Goal: Information Seeking & Learning: Learn about a topic

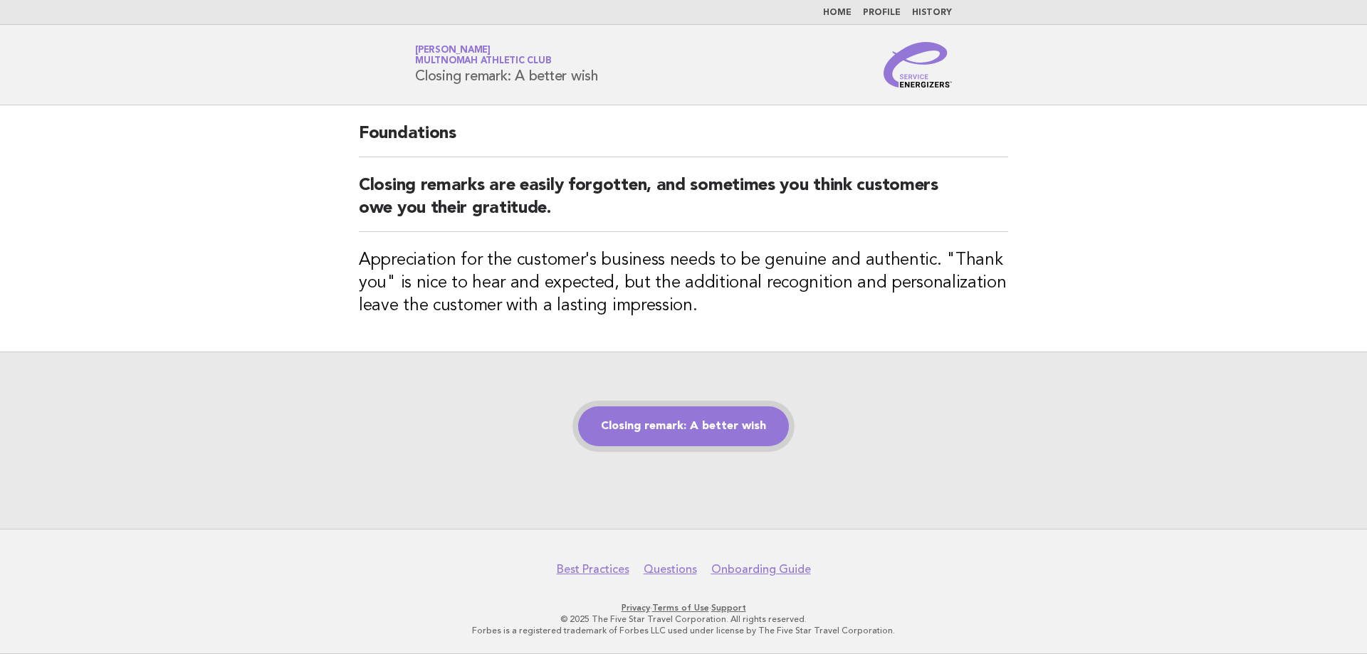
click at [724, 431] on link "Closing remark: A better wish" at bounding box center [683, 427] width 211 height 40
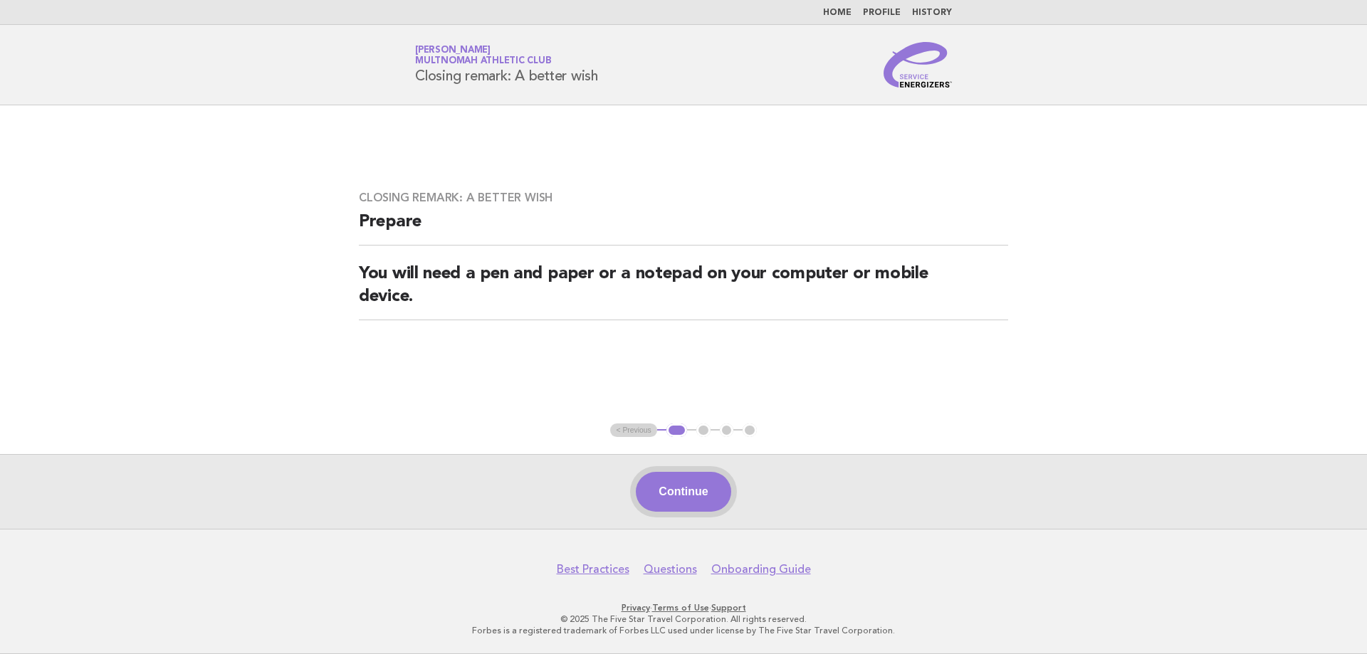
click at [710, 488] on button "Continue" at bounding box center [683, 492] width 95 height 40
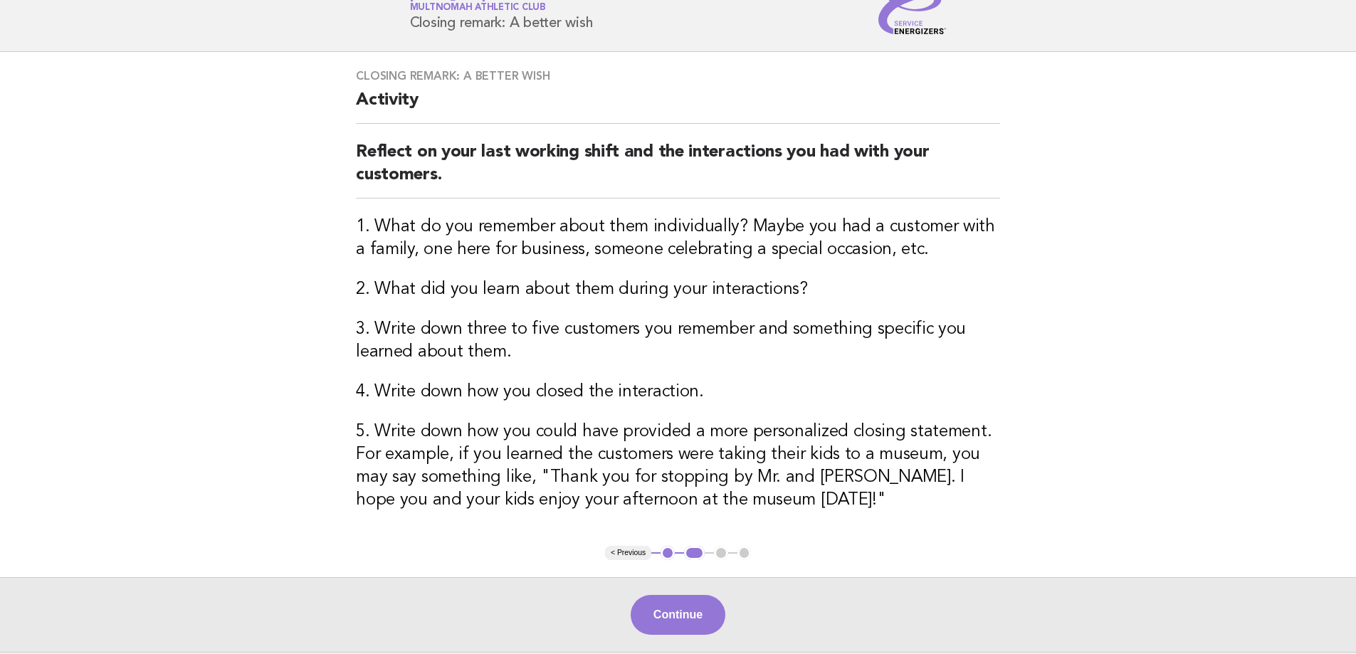
scroll to position [176, 0]
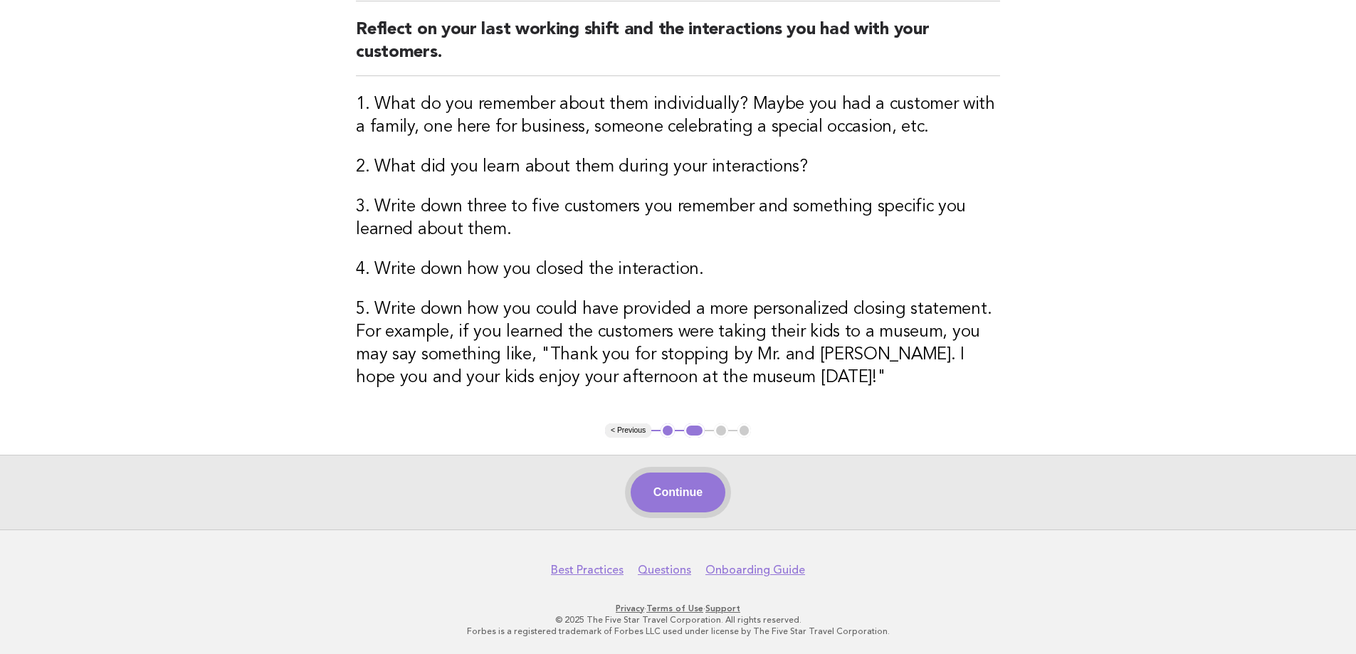
click at [711, 481] on button "Continue" at bounding box center [678, 493] width 95 height 40
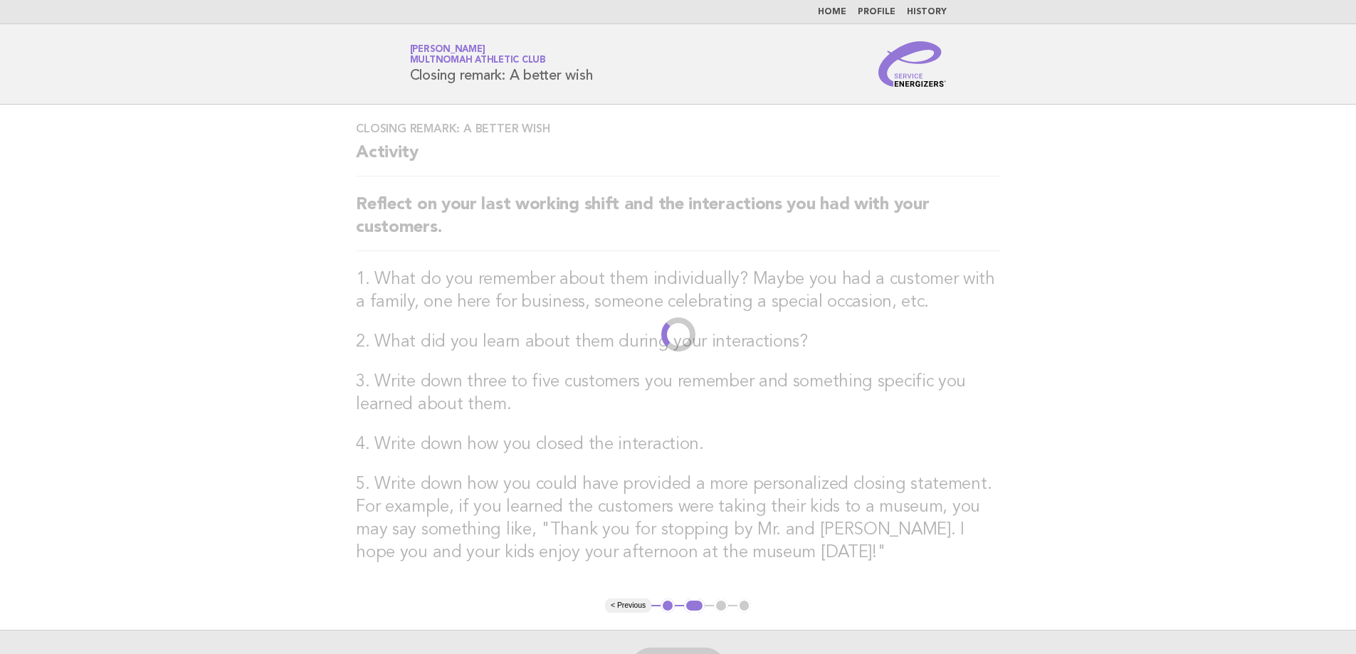
scroll to position [0, 0]
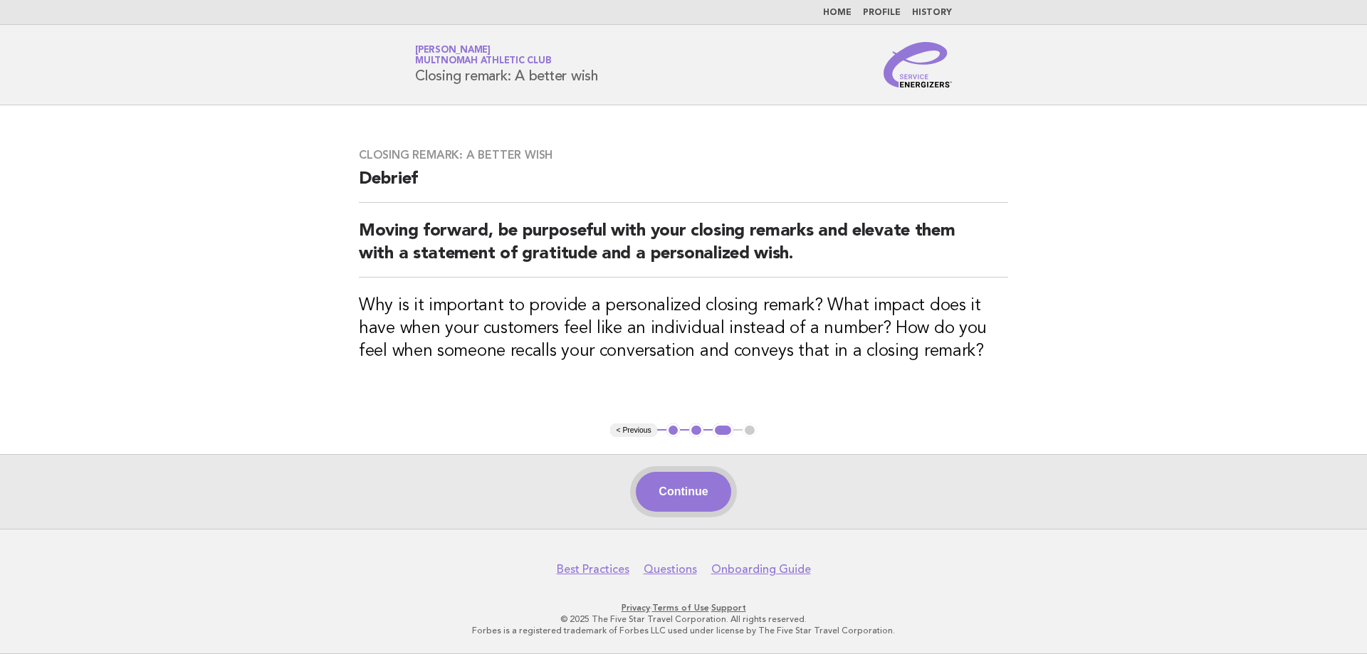
click at [703, 485] on button "Continue" at bounding box center [683, 492] width 95 height 40
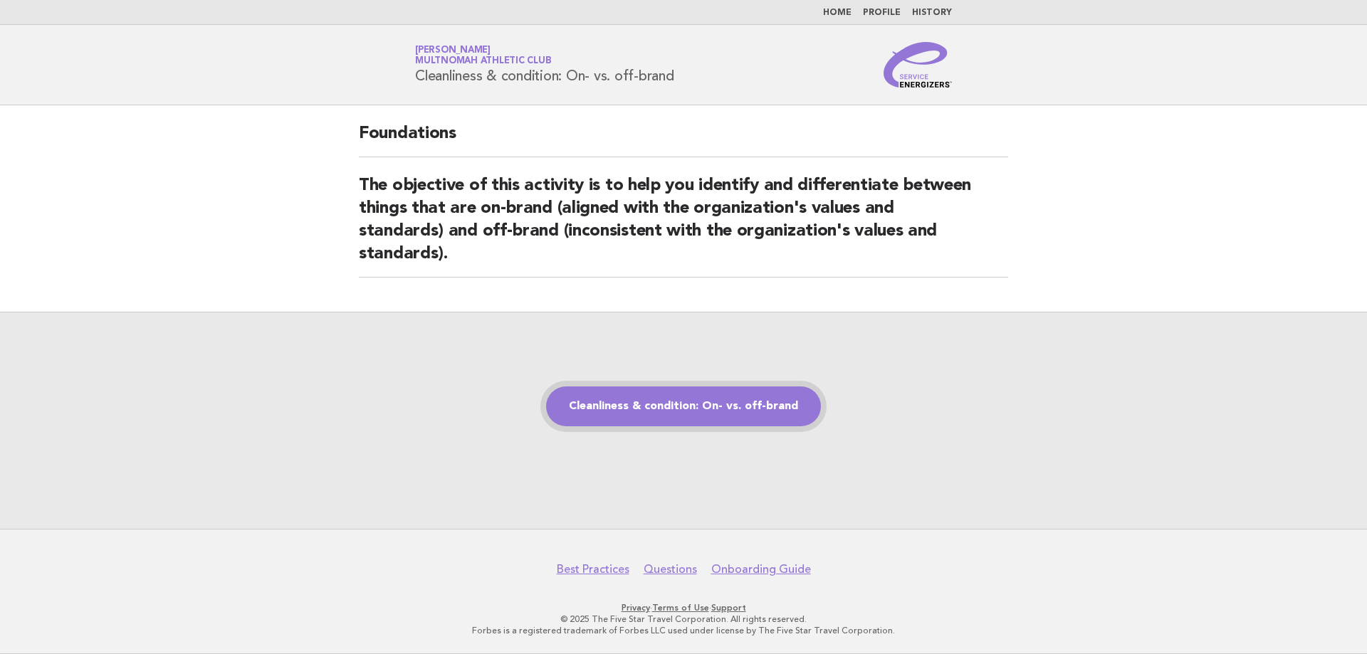
click at [760, 399] on link "Cleanliness & condition: On- vs. off-brand" at bounding box center [683, 407] width 275 height 40
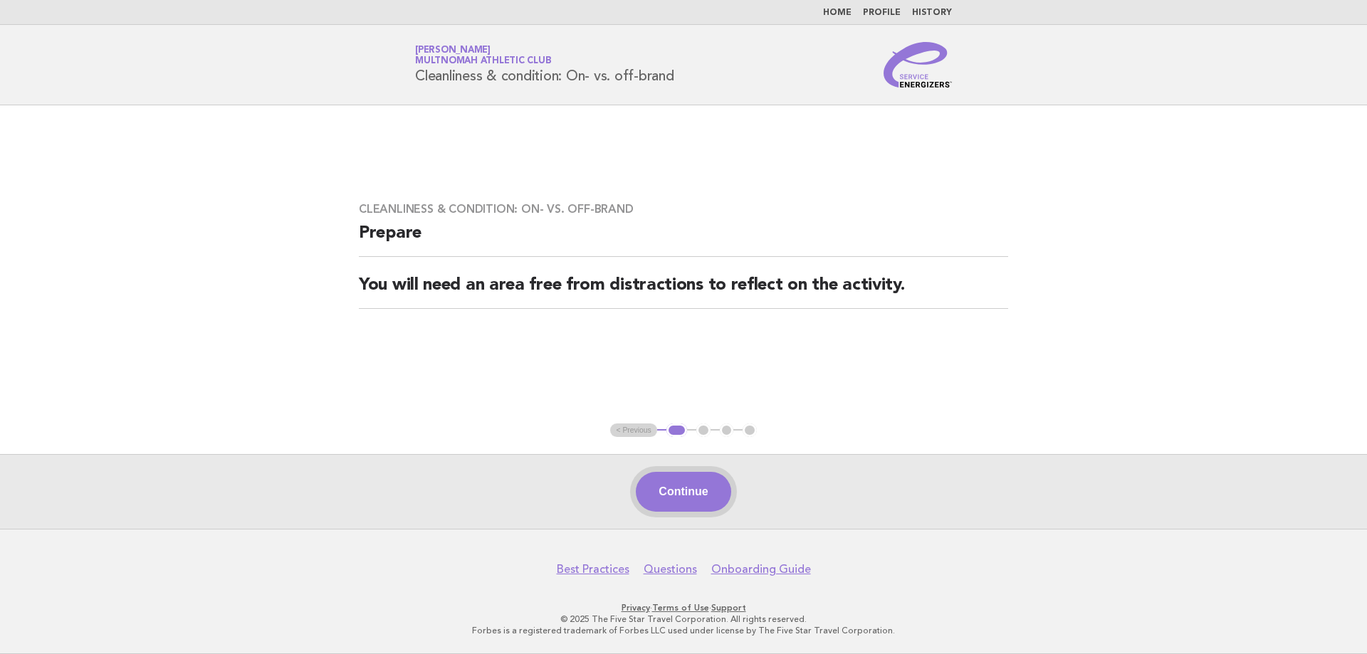
click at [664, 486] on button "Continue" at bounding box center [683, 492] width 95 height 40
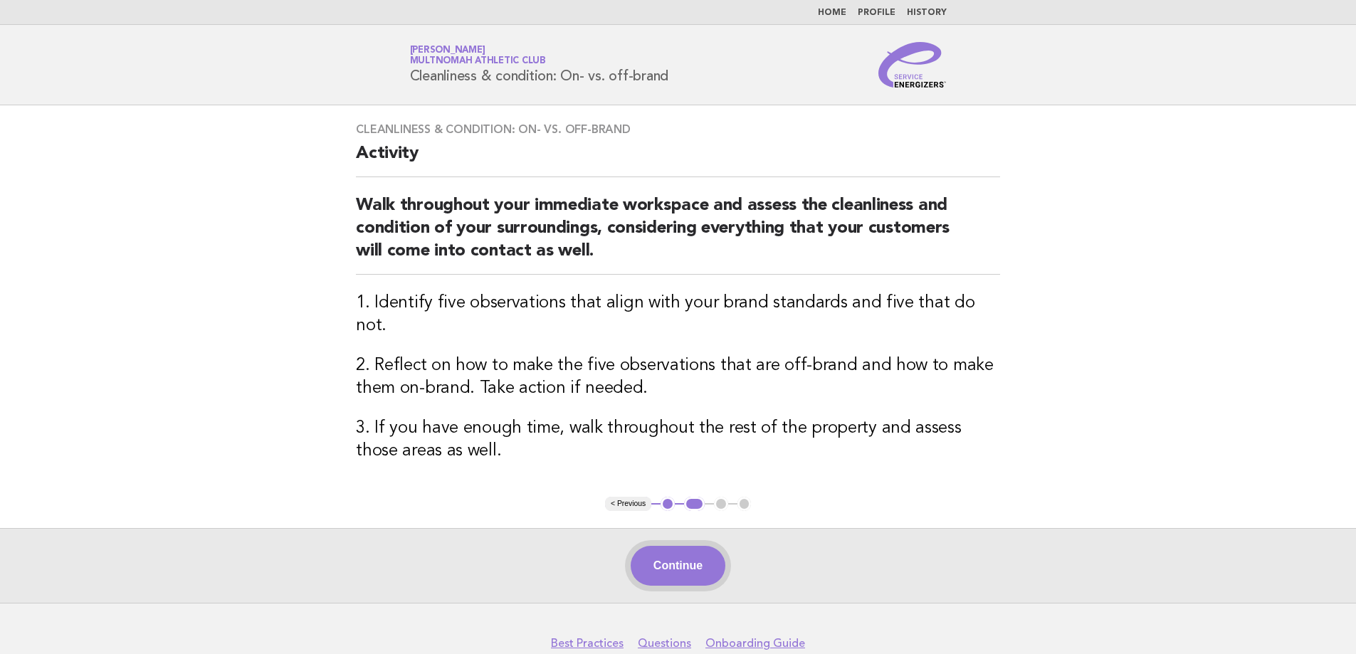
click at [687, 553] on button "Continue" at bounding box center [678, 566] width 95 height 40
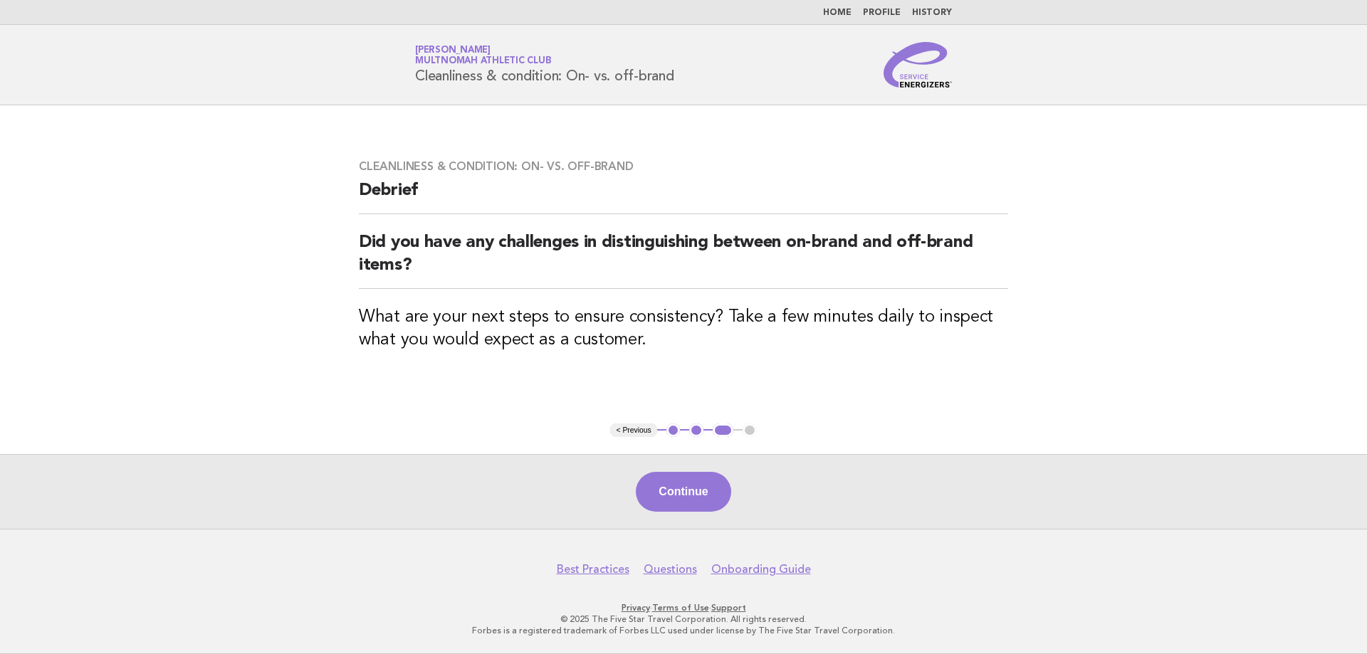
click at [659, 518] on div "Continue" at bounding box center [683, 491] width 1367 height 75
click at [659, 499] on button "Continue" at bounding box center [683, 492] width 95 height 40
